Goal: Task Accomplishment & Management: Use online tool/utility

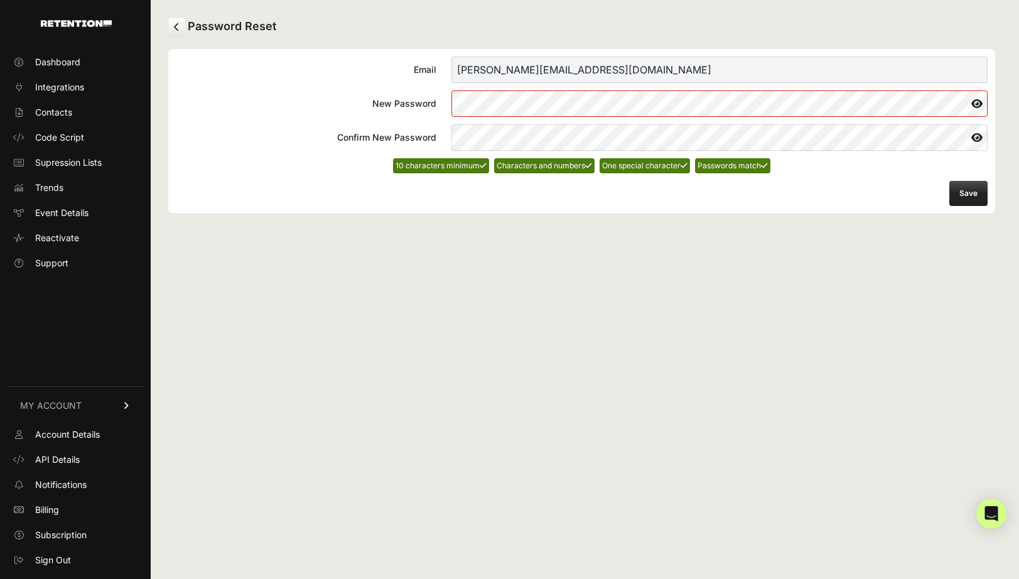
click at [980, 186] on button "Save" at bounding box center [968, 193] width 38 height 25
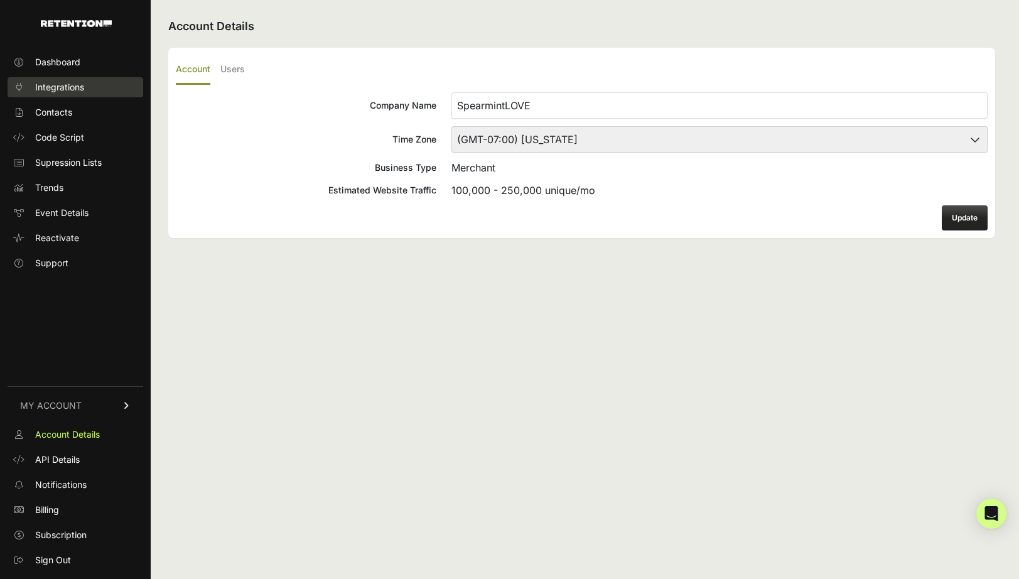
click at [58, 79] on link "Integrations" at bounding box center [76, 87] width 136 height 20
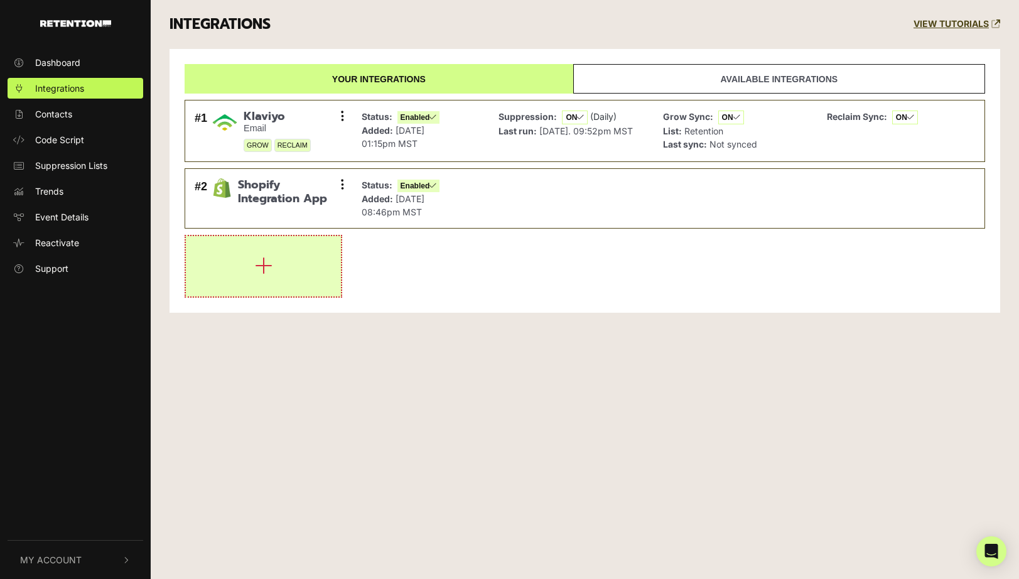
click at [286, 262] on button "button" at bounding box center [263, 266] width 155 height 60
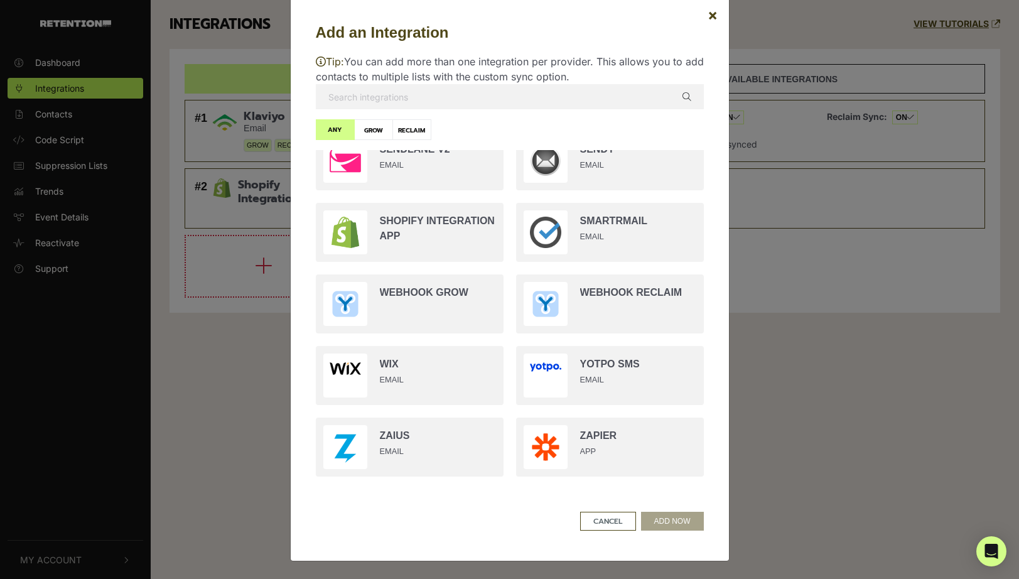
scroll to position [22, 0]
click at [373, 100] on input "text" at bounding box center [510, 96] width 388 height 25
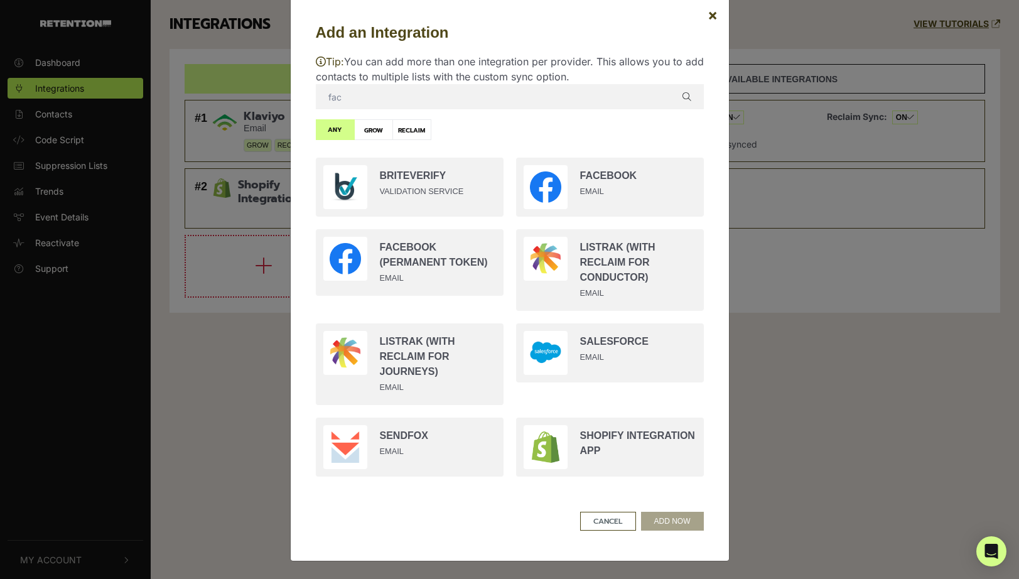
scroll to position [0, 0]
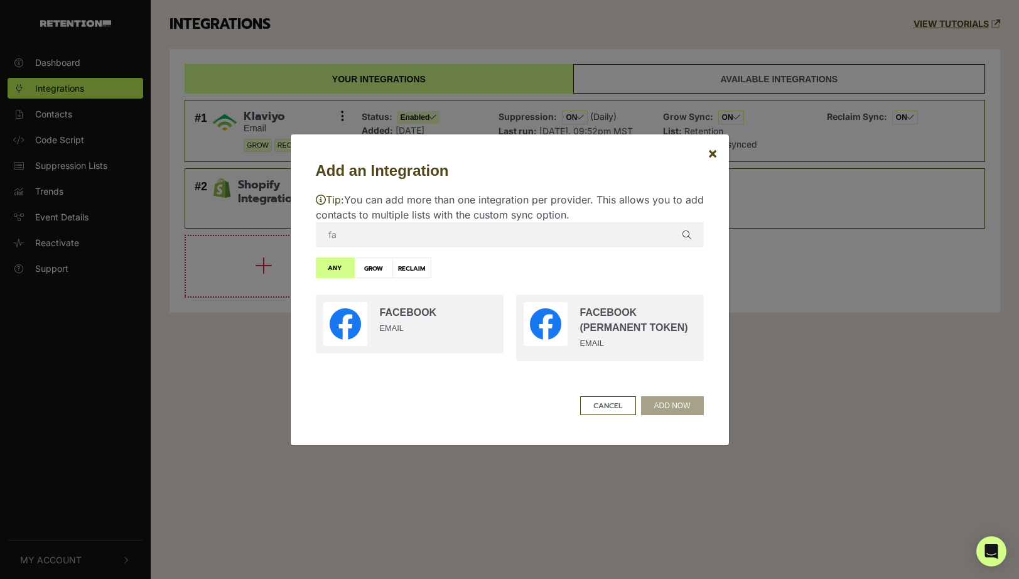
type input "f"
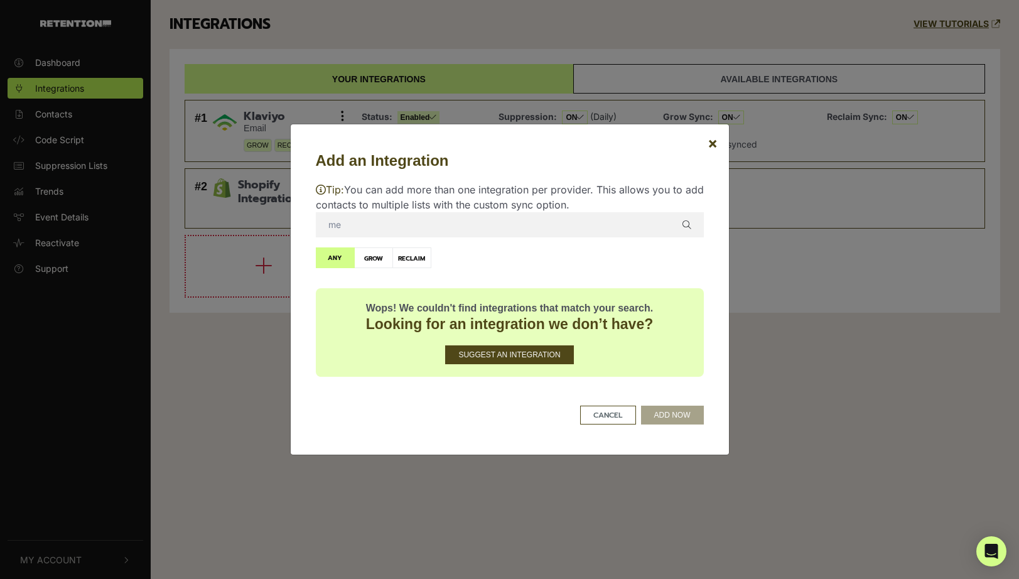
type input "m"
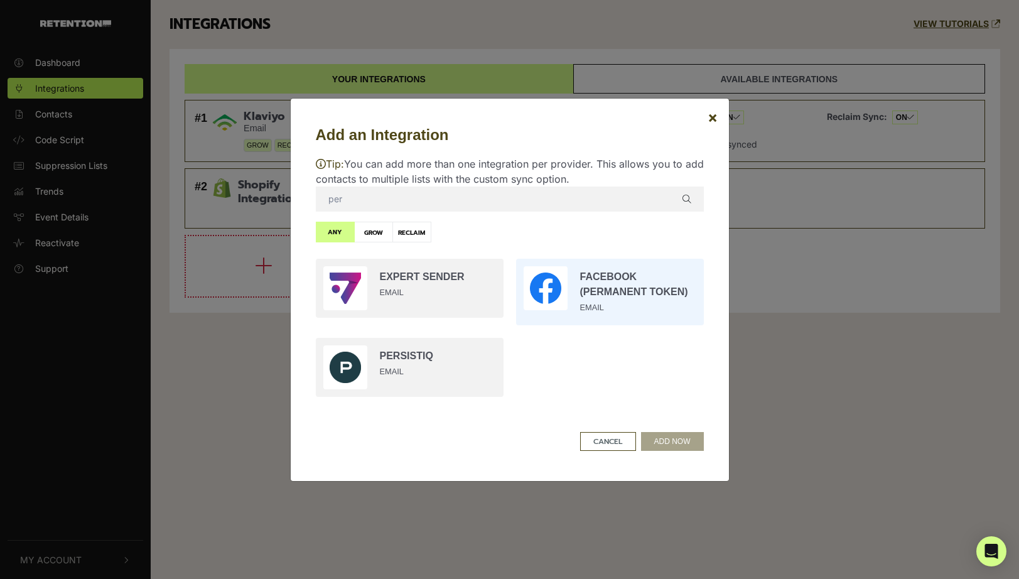
type input "per"
click at [616, 296] on input "radio" at bounding box center [610, 291] width 200 height 79
radio input "true"
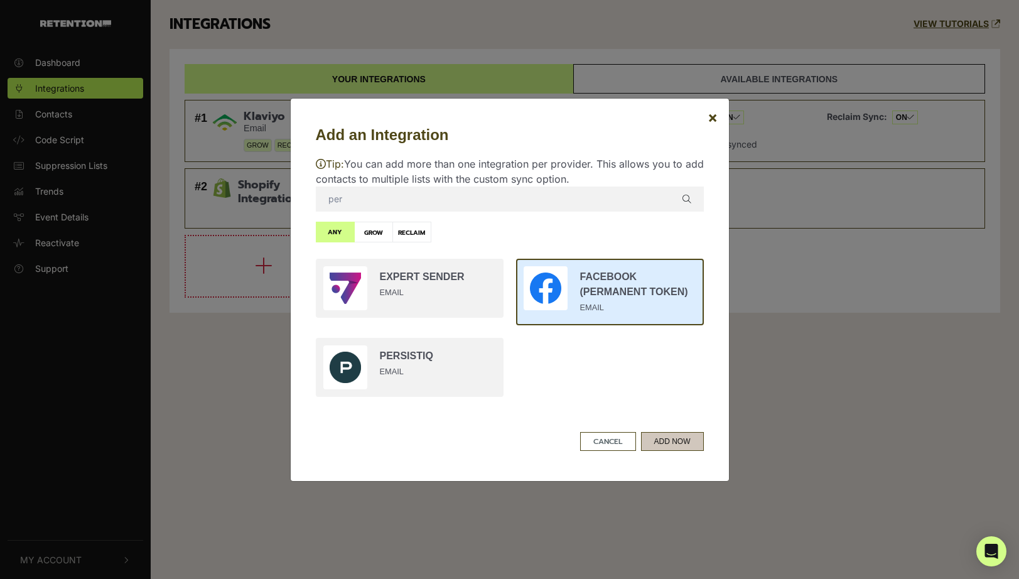
click at [682, 447] on button "ADD NOW" at bounding box center [672, 441] width 63 height 19
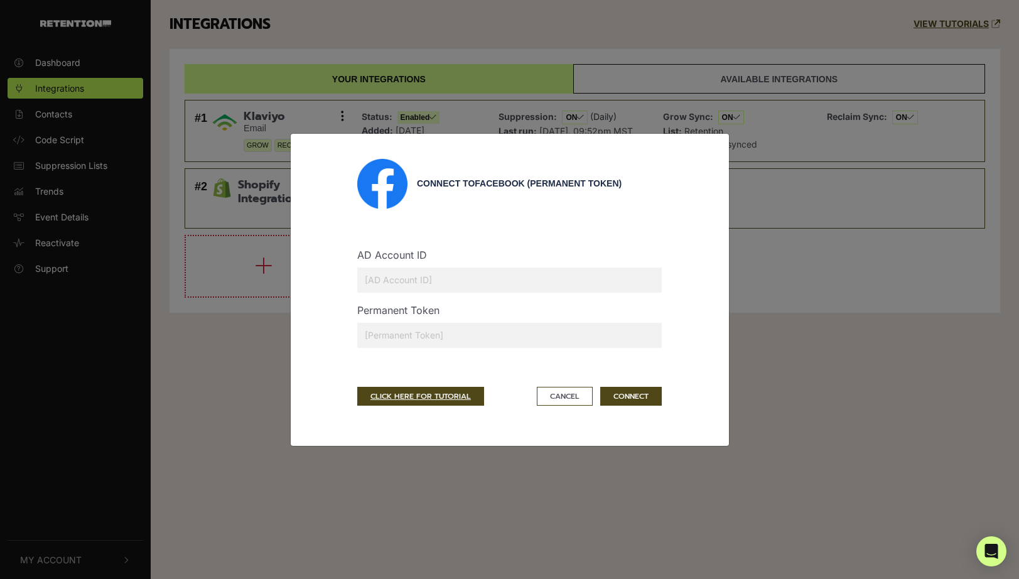
click at [409, 334] on input "text" at bounding box center [509, 335] width 304 height 25
paste input "A&s7n7UcTmUE*h3mpJl8"
type input "A&s7n7UcTmUE*h3mpJl8"
click at [393, 333] on input "text" at bounding box center [509, 335] width 304 height 25
paste input "EAASWGKF3mZCQBPGSU2X1PpflXoihsdIKuwoW65XyeupU3eZAafxZCx51rhsmw3KbZA5HMZAV0zoCQw…"
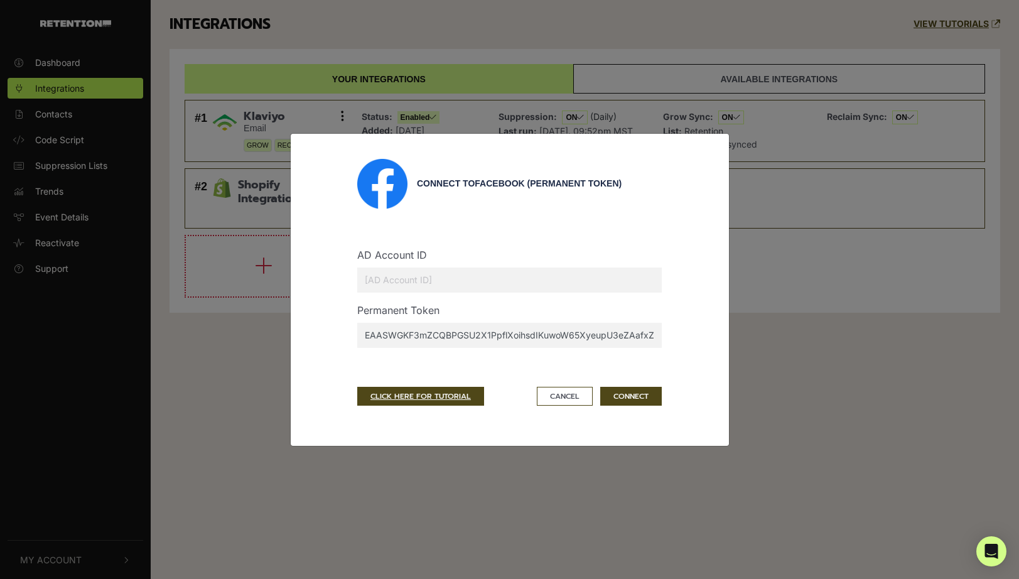
type input "EAASWGKF3mZCQBPGSU2X1PpflXoihsdIKuwoW65XyeupU3eZAafxZCx51rhsmw3KbZA5HMZAV0zoCQw…"
click at [384, 281] on input "text" at bounding box center [509, 279] width 304 height 25
paste input "908313383419852"
type input "908313383419852"
click at [637, 393] on button "CONNECT" at bounding box center [631, 396] width 62 height 19
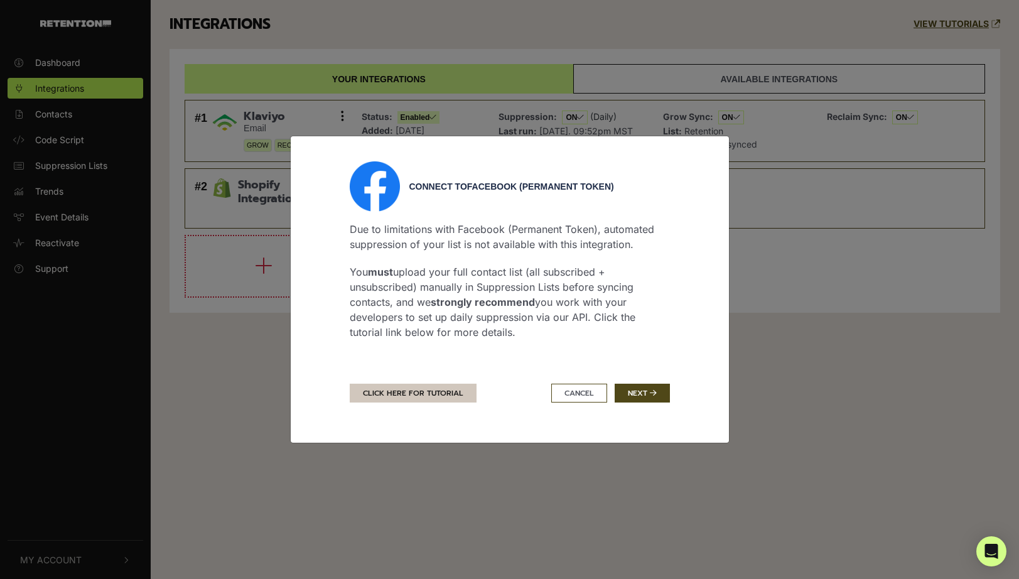
click at [404, 390] on link "CLICK HERE FOR TUTORIAL" at bounding box center [413, 392] width 127 height 19
